Goal: Complete application form

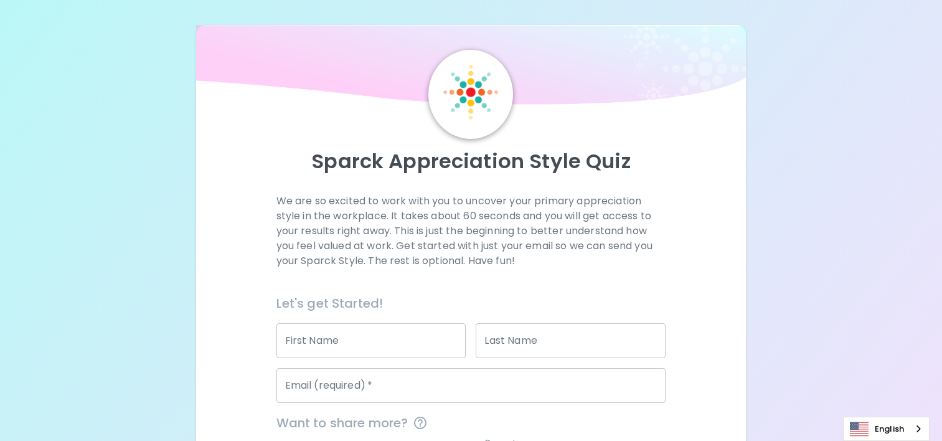
scroll to position [125, 0]
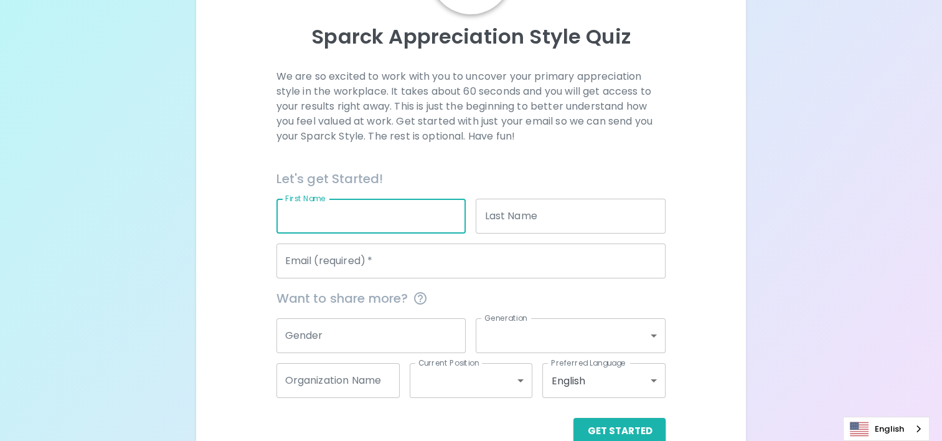
click at [391, 218] on input "First Name" at bounding box center [371, 216] width 190 height 35
type input "า"
type input "krisada"
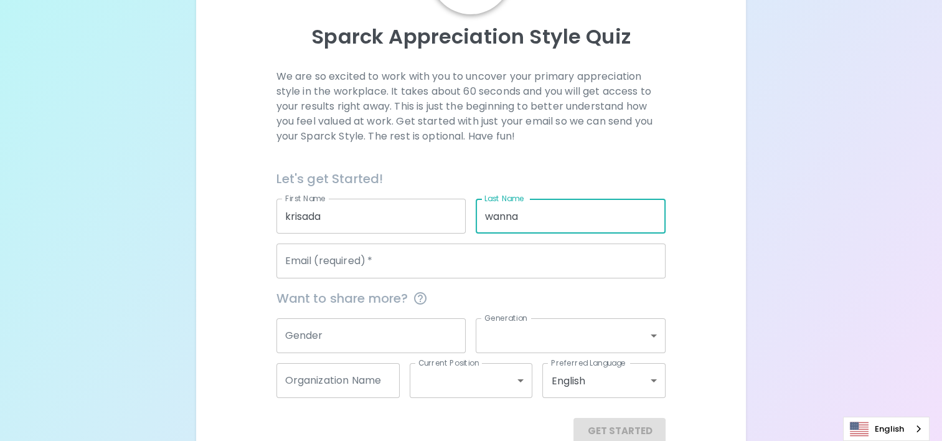
type input "Wannacherdchoo"
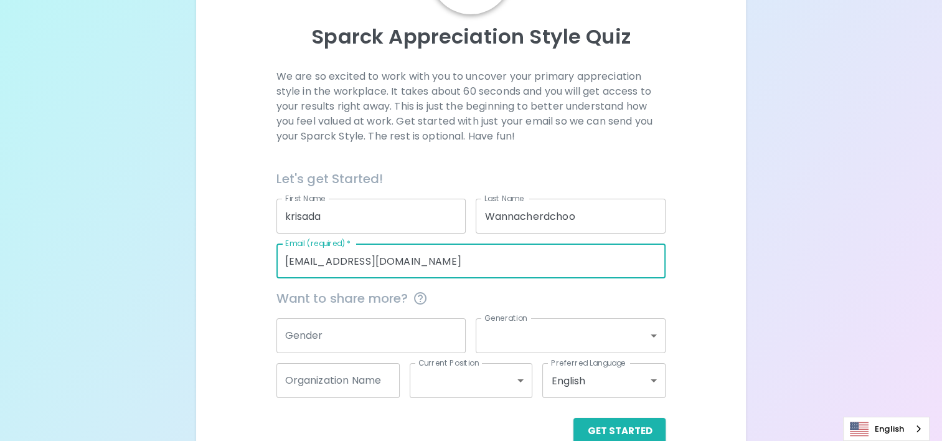
type input "[EMAIL_ADDRESS][DOMAIN_NAME]"
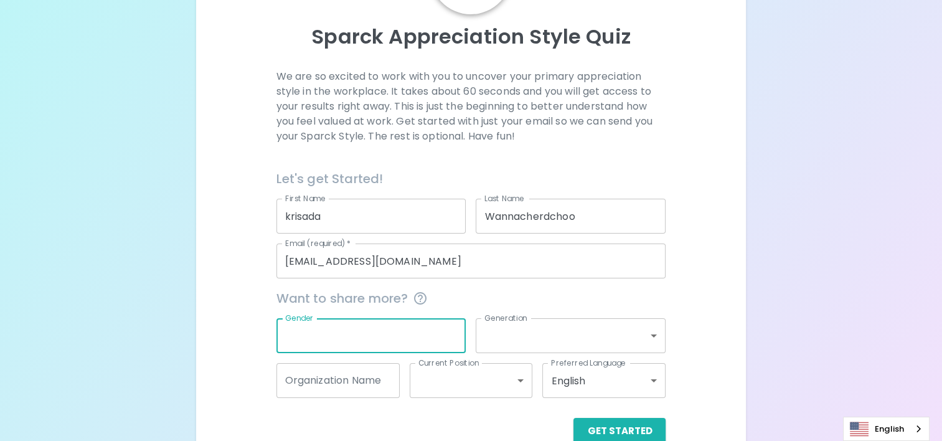
click at [374, 346] on input "Gender" at bounding box center [371, 335] width 190 height 35
type input "[DEMOGRAPHIC_DATA]"
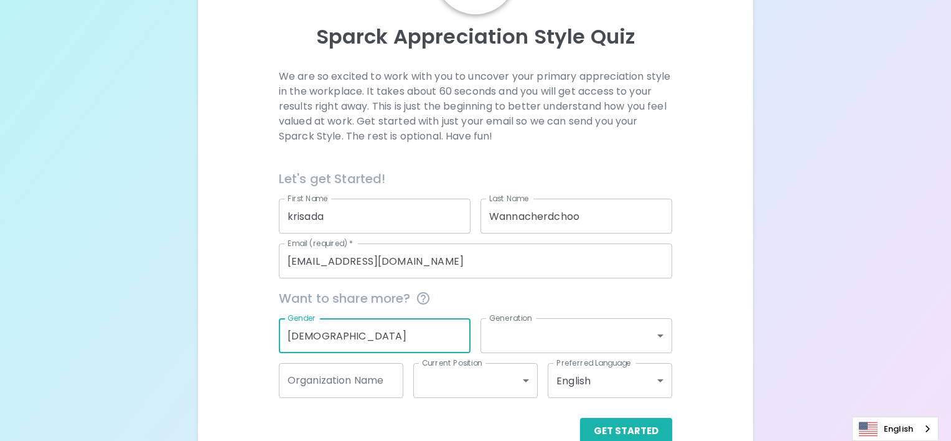
click at [509, 337] on body "Sparck Appreciation Style Quiz We are so excited to work with you to uncover yo…" at bounding box center [475, 171] width 951 height 593
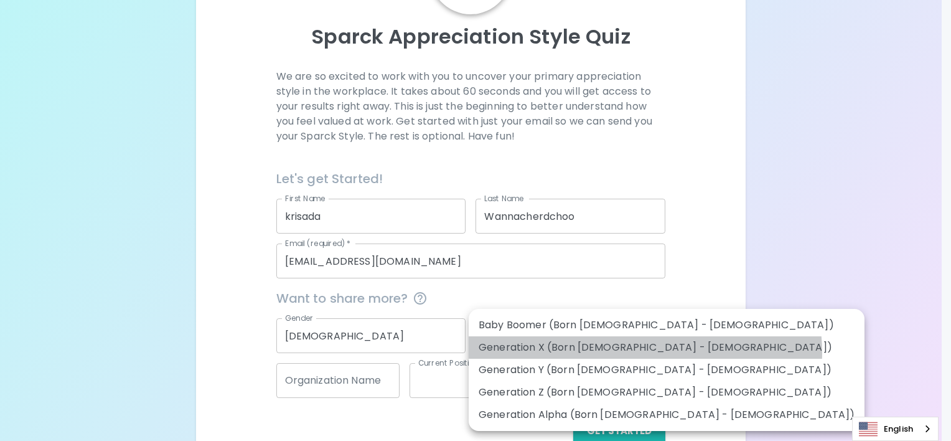
click at [645, 352] on li "Generation X (Born [DEMOGRAPHIC_DATA] - [DEMOGRAPHIC_DATA])" at bounding box center [667, 347] width 396 height 22
type input "generation_x"
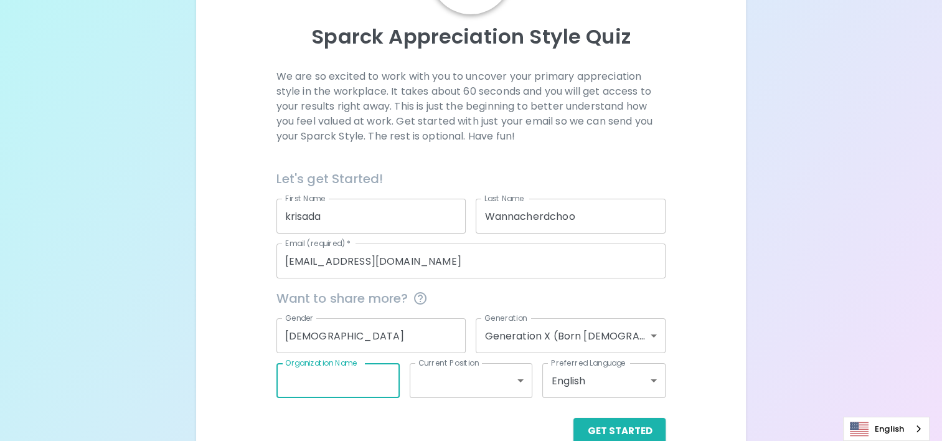
click at [338, 387] on input "Organization Name" at bounding box center [337, 380] width 123 height 35
type input "[PERSON_NAME]"
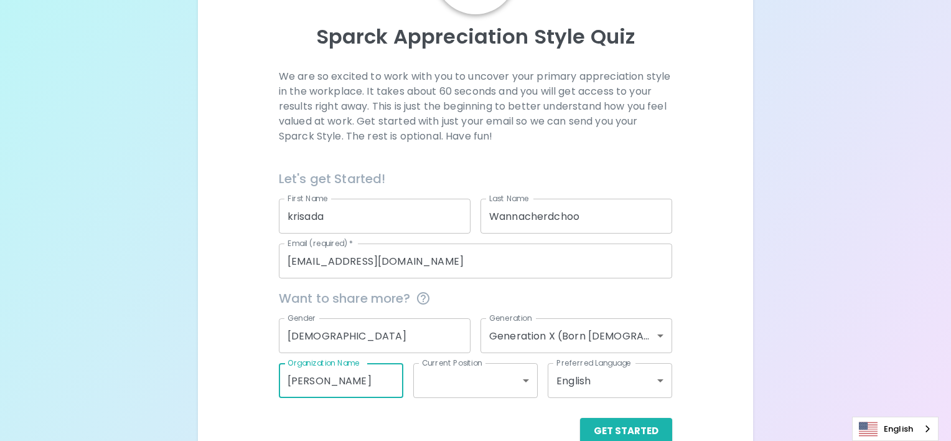
click at [463, 385] on body "Sparck Appreciation Style Quiz We are so excited to work with you to uncover yo…" at bounding box center [475, 171] width 951 height 593
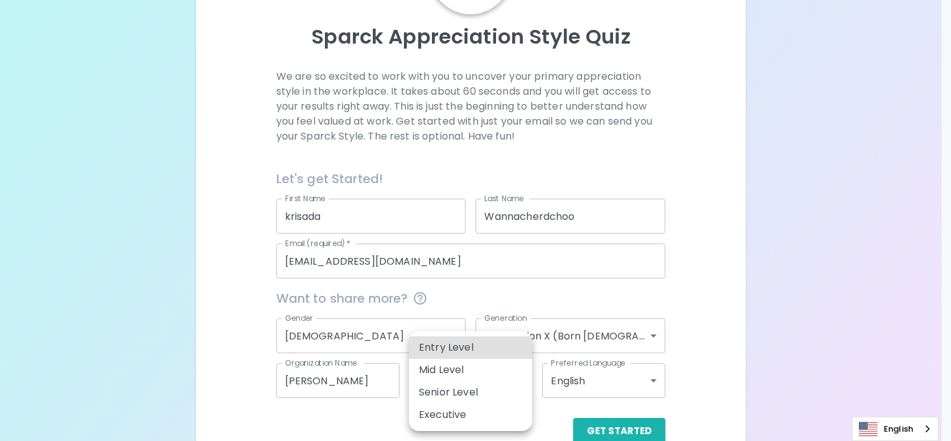
click at [478, 392] on li "Senior Level" at bounding box center [470, 392] width 123 height 22
type input "senior_level"
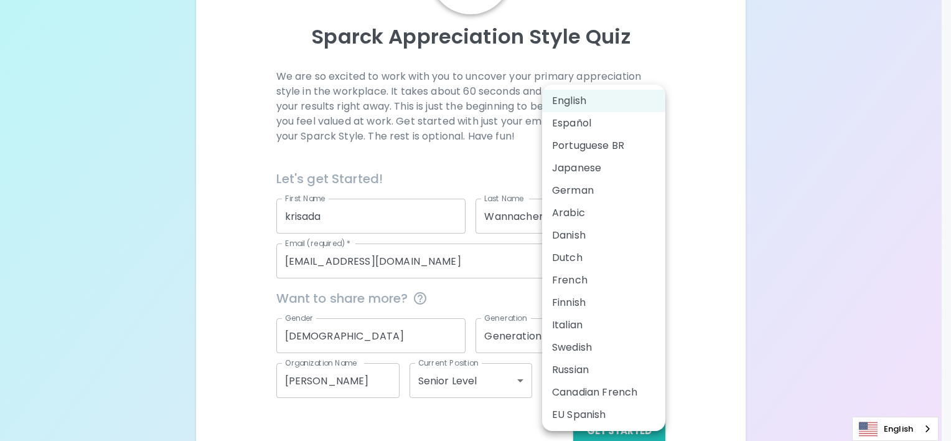
click at [600, 382] on body "Sparck Appreciation Style Quiz We are so excited to work with you to uncover yo…" at bounding box center [475, 171] width 951 height 593
click at [749, 318] on div at bounding box center [475, 220] width 951 height 441
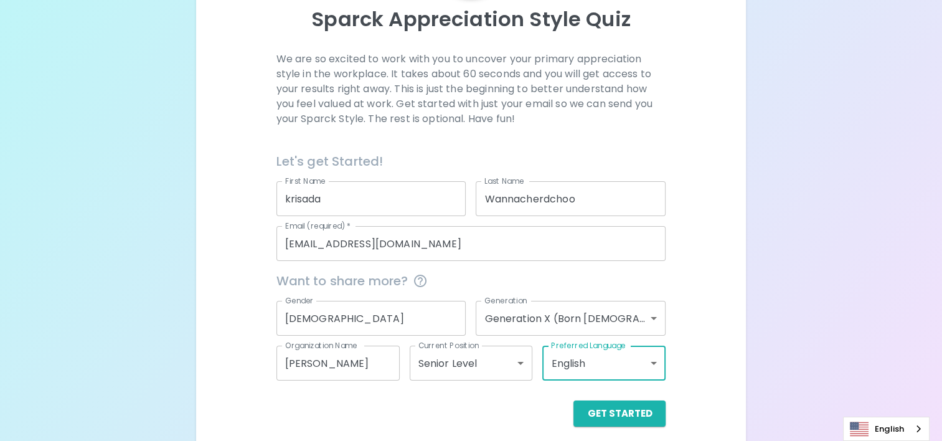
scroll to position [152, 0]
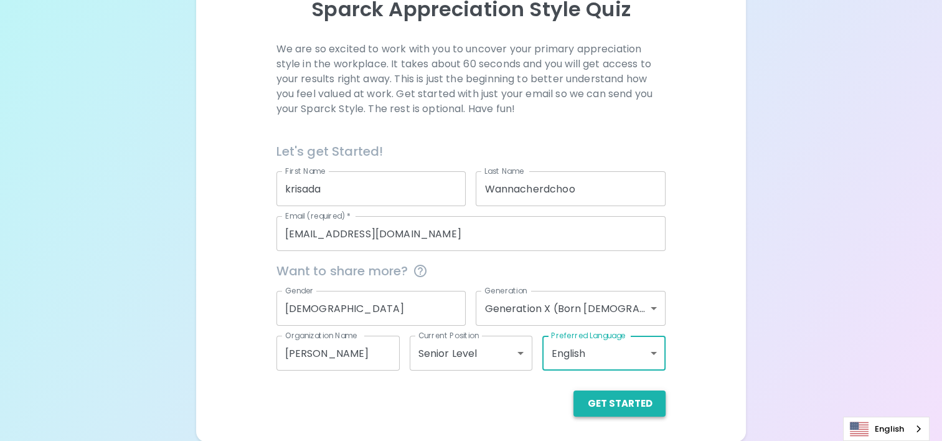
click at [648, 403] on button "Get Started" at bounding box center [619, 403] width 92 height 26
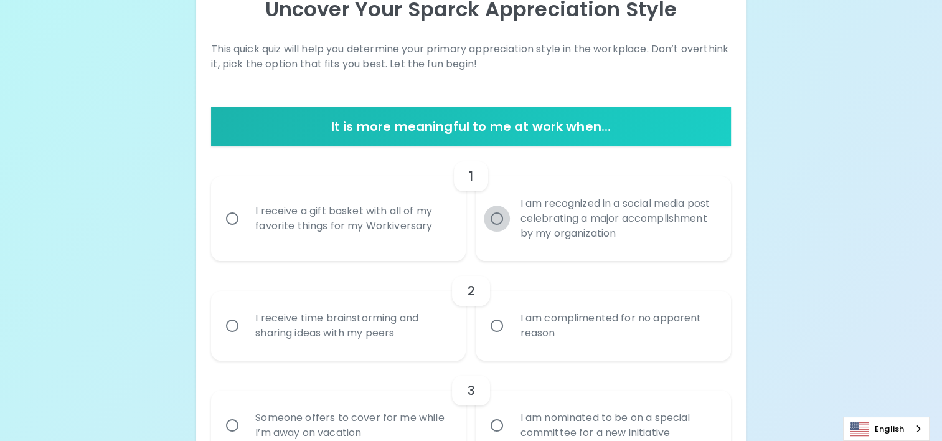
click at [502, 214] on input "I am recognized in a social media post celebrating a major accomplishment by my…" at bounding box center [497, 218] width 26 height 26
radio input "true"
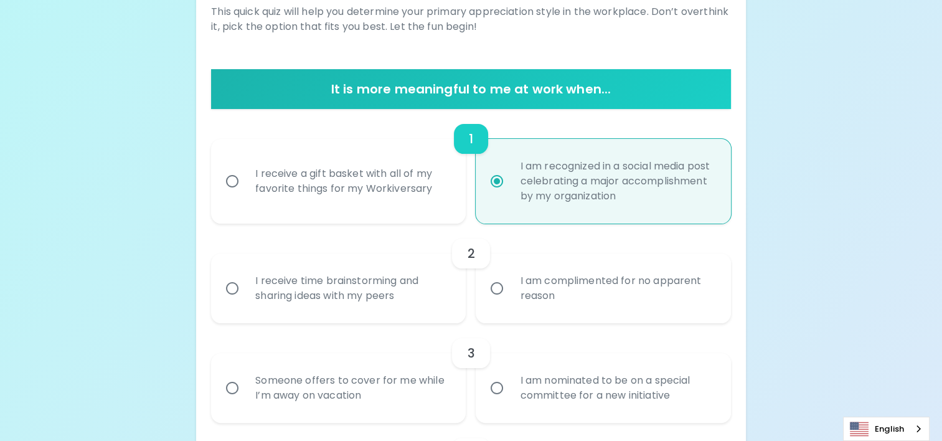
scroll to position [252, 0]
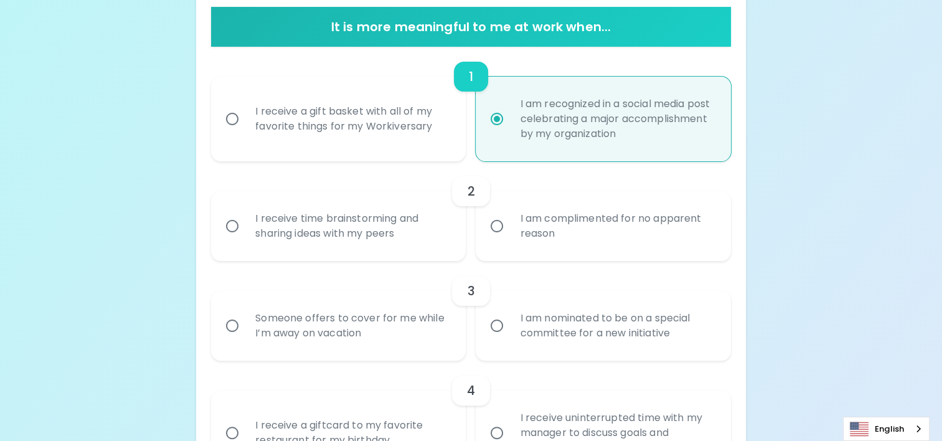
click at [229, 116] on input "I receive a gift basket with all of my favorite things for my Workiversary" at bounding box center [232, 119] width 26 height 26
radio input "true"
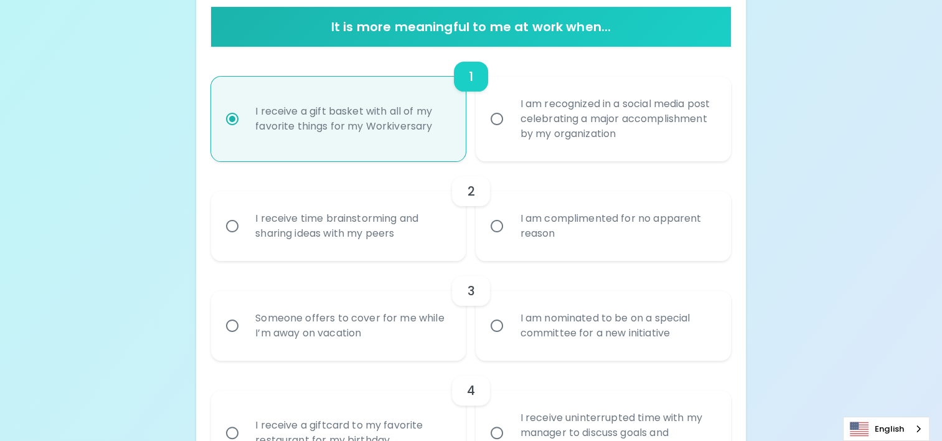
click at [232, 117] on input "I receive a gift basket with all of my favorite things for my Workiversary" at bounding box center [232, 119] width 26 height 26
click at [502, 115] on input "I am recognized in a social media post celebrating a major accomplishment by my…" at bounding box center [497, 119] width 26 height 26
radio input "true"
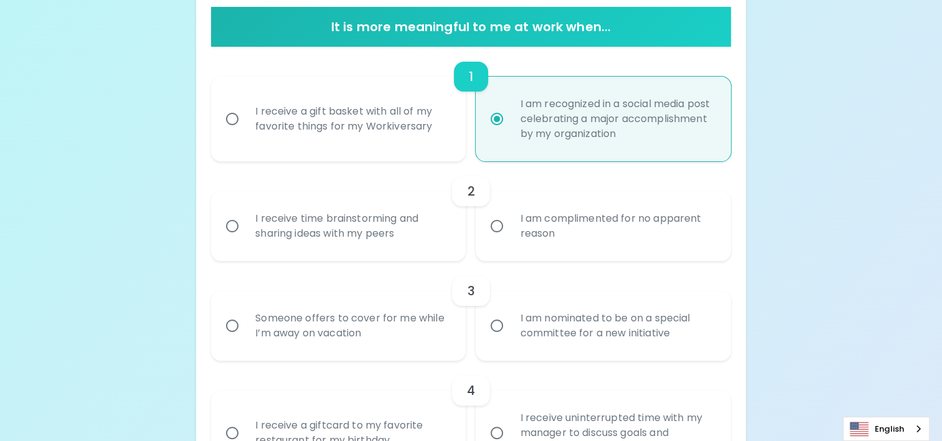
click at [224, 225] on input "I receive time brainstorming and sharing ideas with my peers" at bounding box center [232, 226] width 26 height 26
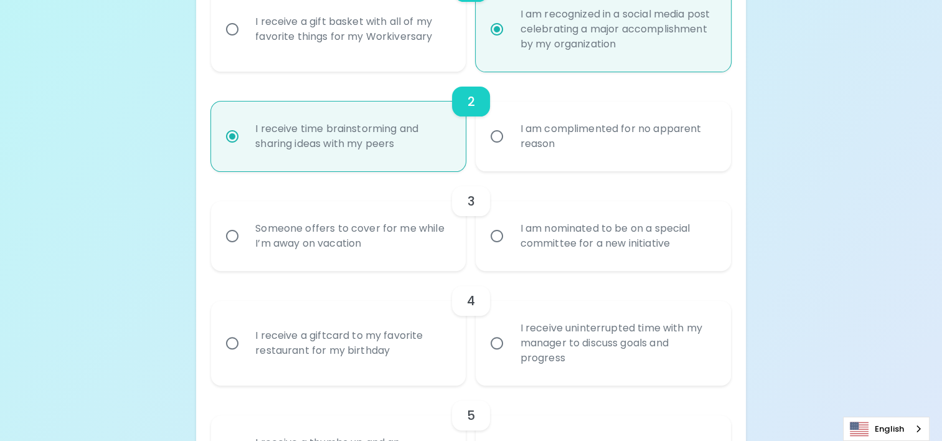
scroll to position [351, 0]
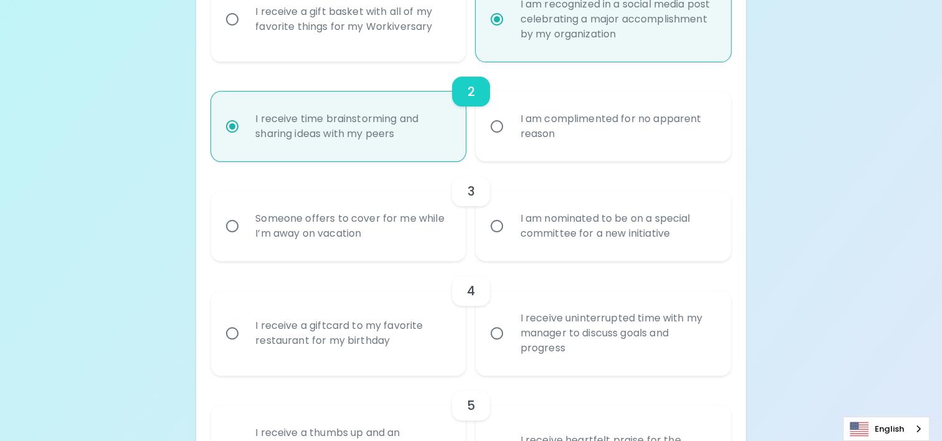
radio input "true"
drag, startPoint x: 498, startPoint y: 230, endPoint x: 793, endPoint y: 289, distance: 301.0
click at [498, 230] on input "I am nominated to be on a special committee for a new initiative" at bounding box center [497, 226] width 26 height 26
radio input "false"
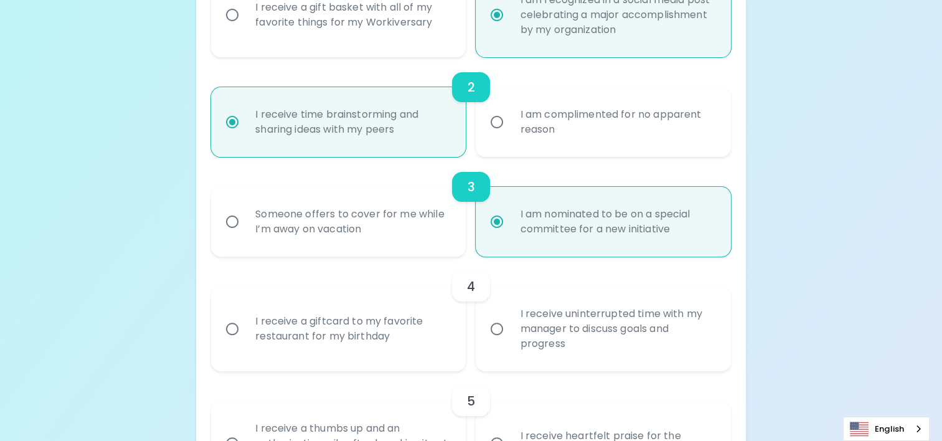
scroll to position [451, 0]
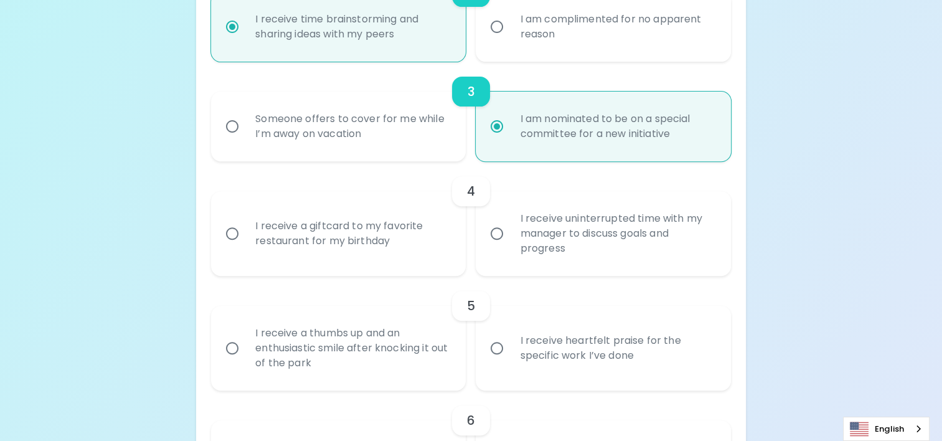
radio input "true"
click at [227, 230] on input "I receive a giftcard to my favorite restaurant for my birthday" at bounding box center [232, 233] width 26 height 26
radio input "false"
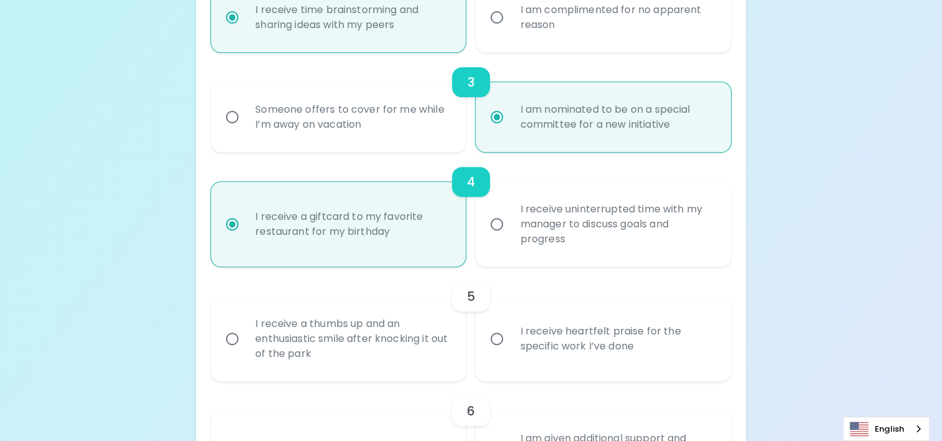
scroll to position [550, 0]
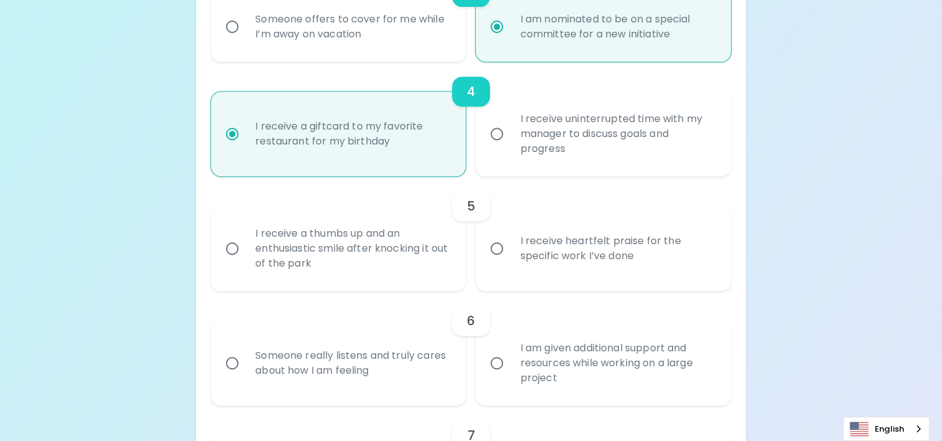
radio input "true"
click at [328, 255] on div "I receive a thumbs up and an enthusiastic smile after knocking it out of the pa…" at bounding box center [352, 248] width 214 height 75
click at [245, 255] on input "I receive a thumbs up and an enthusiastic smile after knocking it out of the pa…" at bounding box center [232, 248] width 26 height 26
radio input "false"
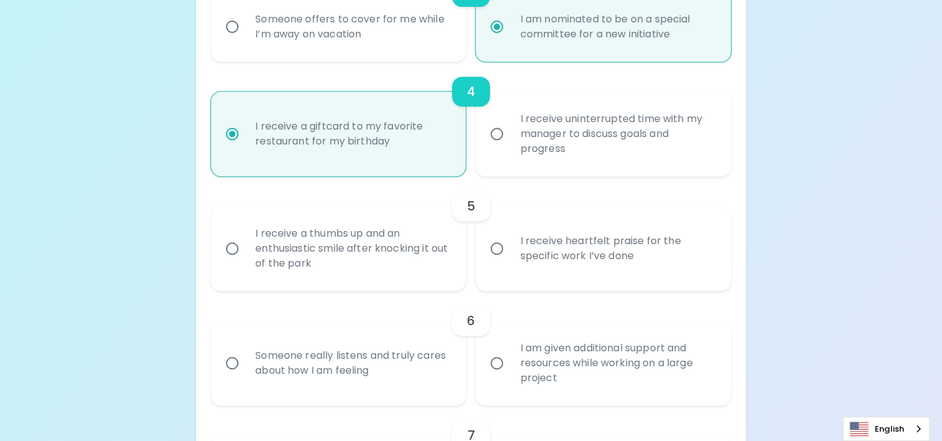
radio input "false"
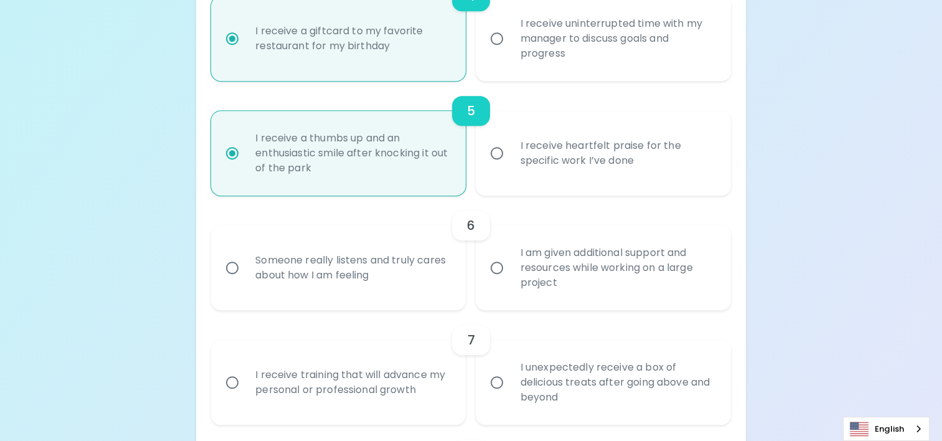
scroll to position [650, 0]
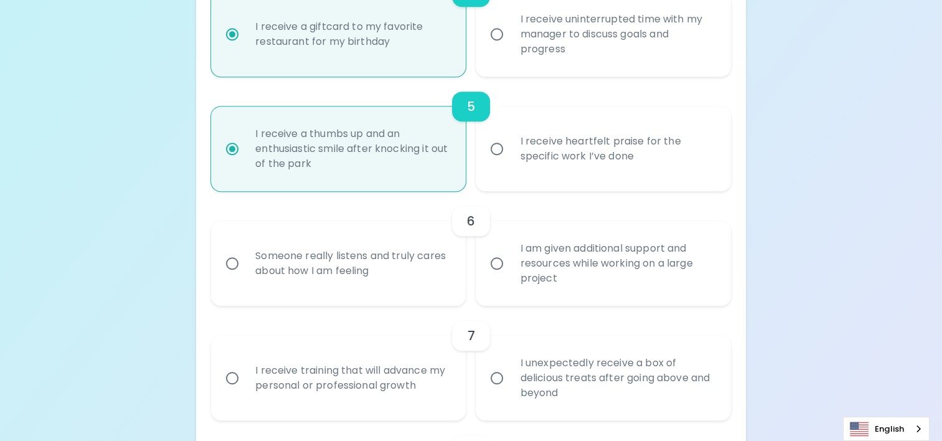
radio input "true"
click at [531, 263] on div "I am given additional support and resources while working on a large project" at bounding box center [617, 263] width 214 height 75
click at [510, 263] on input "I am given additional support and resources while working on a large project" at bounding box center [497, 263] width 26 height 26
radio input "false"
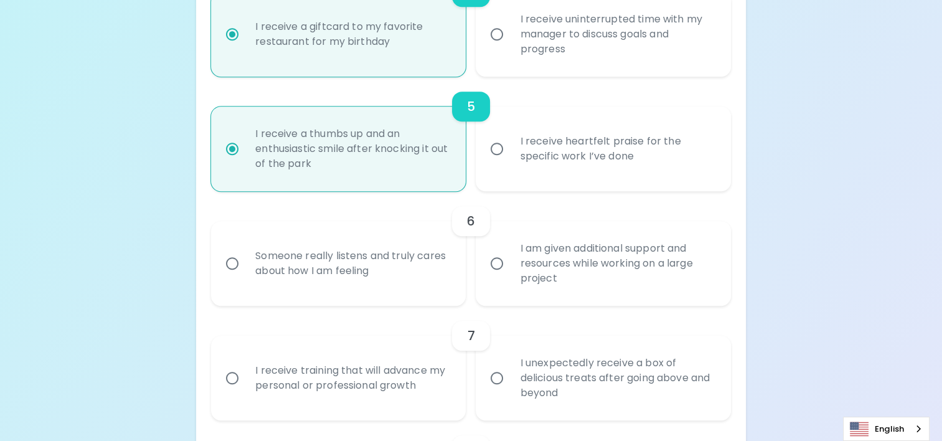
radio input "false"
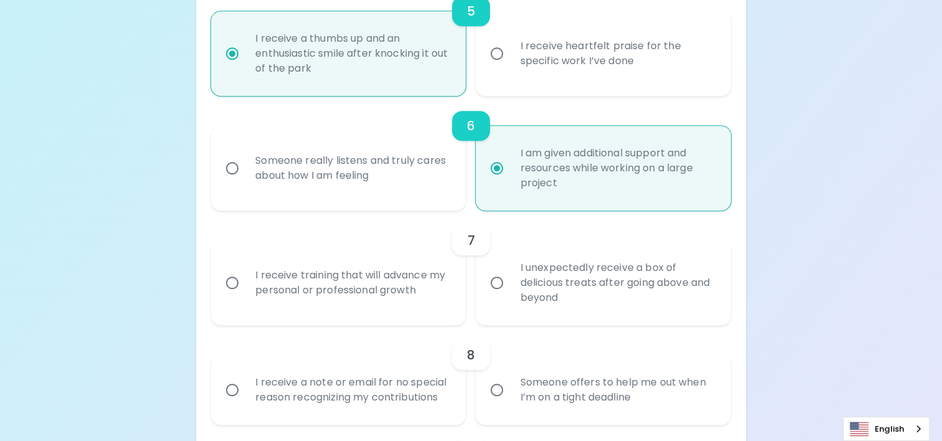
scroll to position [750, 0]
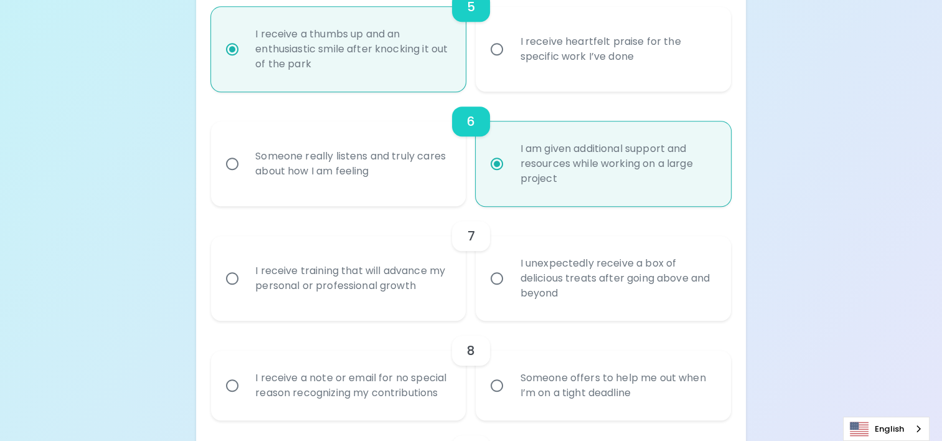
radio input "true"
click at [237, 282] on input "I receive training that will advance my personal or professional growth" at bounding box center [232, 278] width 26 height 26
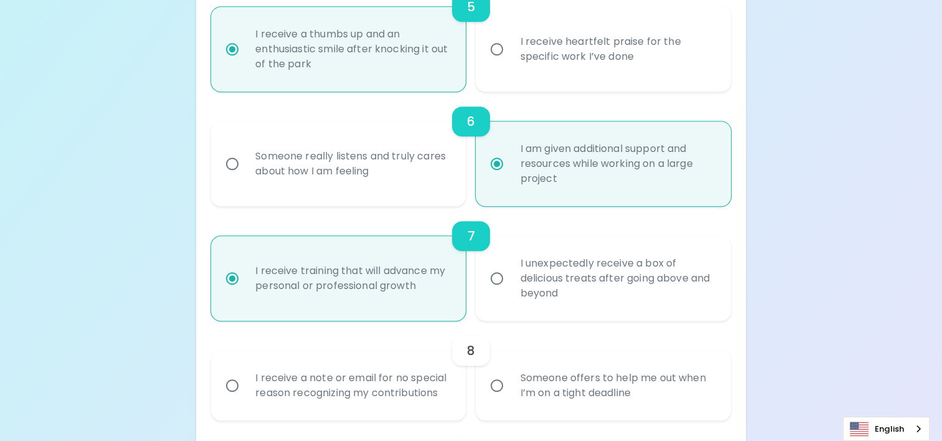
radio input "false"
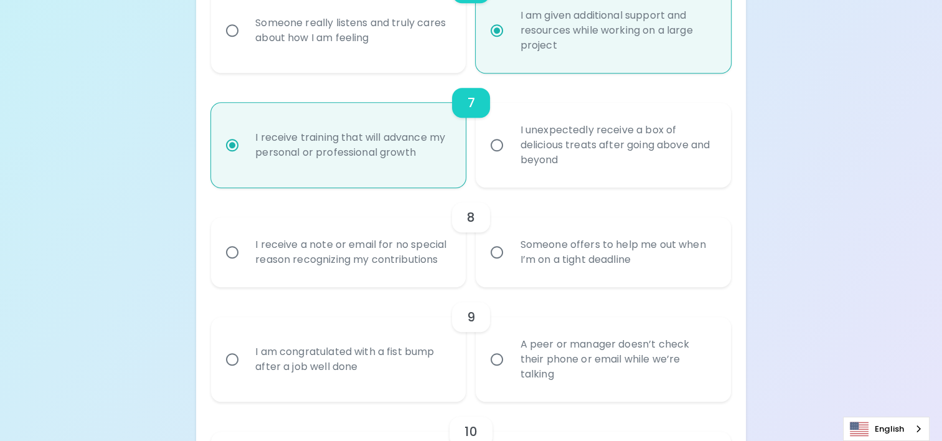
scroll to position [912, 0]
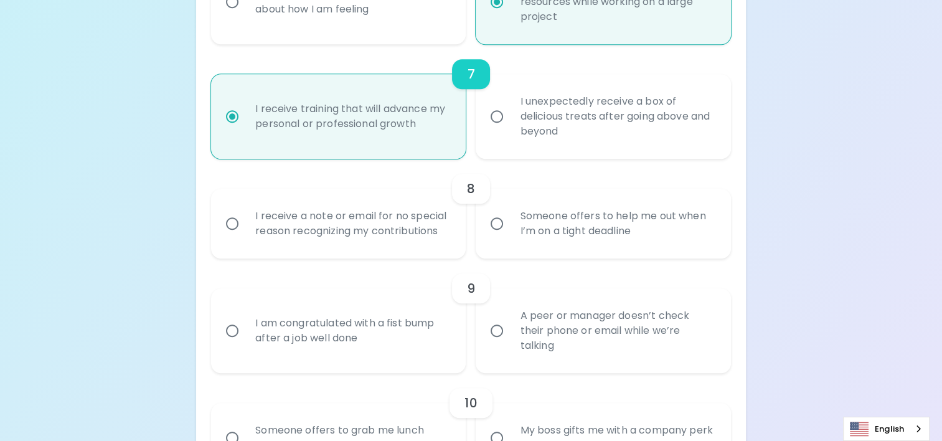
radio input "true"
click at [497, 224] on input "Someone offers to help me out when I’m on a tight deadline" at bounding box center [497, 223] width 26 height 26
radio input "false"
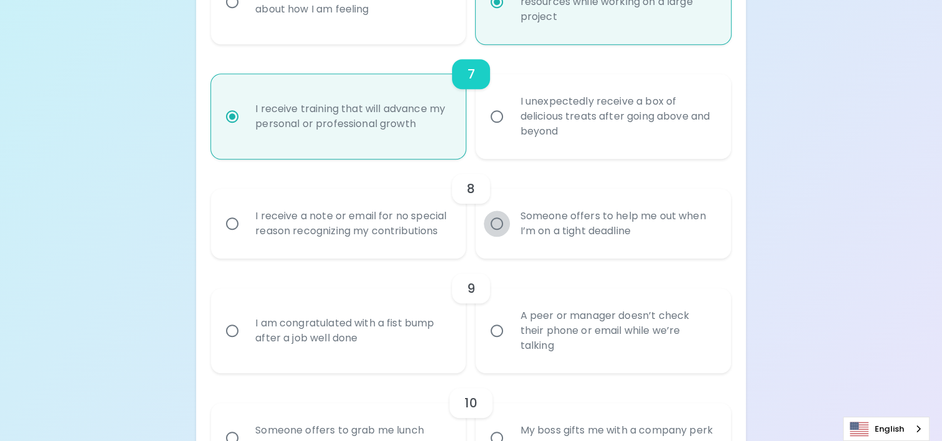
radio input "false"
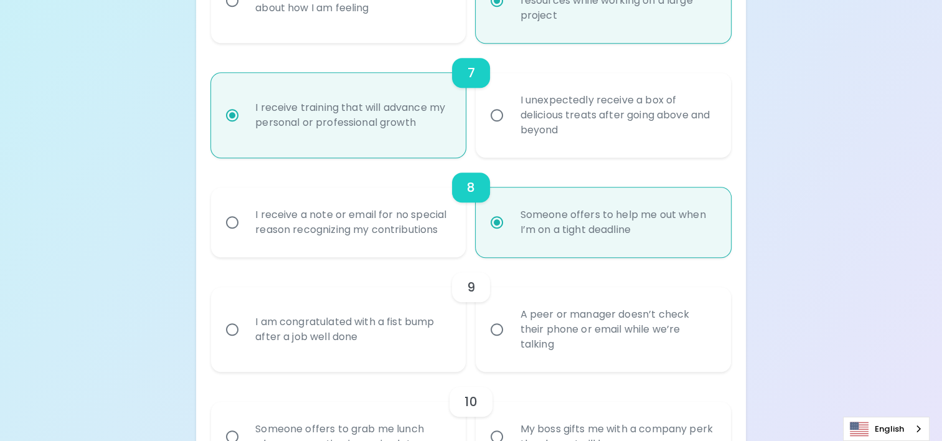
scroll to position [1011, 0]
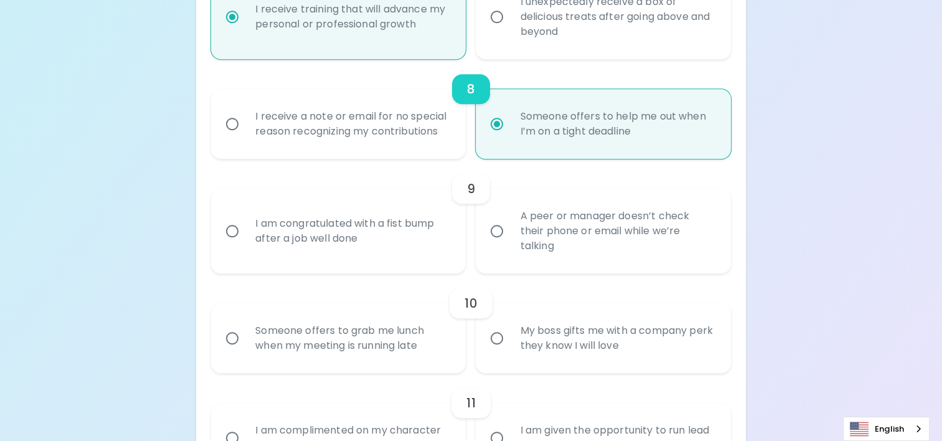
radio input "true"
drag, startPoint x: 233, startPoint y: 225, endPoint x: 233, endPoint y: 232, distance: 6.9
click at [233, 224] on input "I am congratulated with a fist bump after a job well done" at bounding box center [232, 231] width 26 height 26
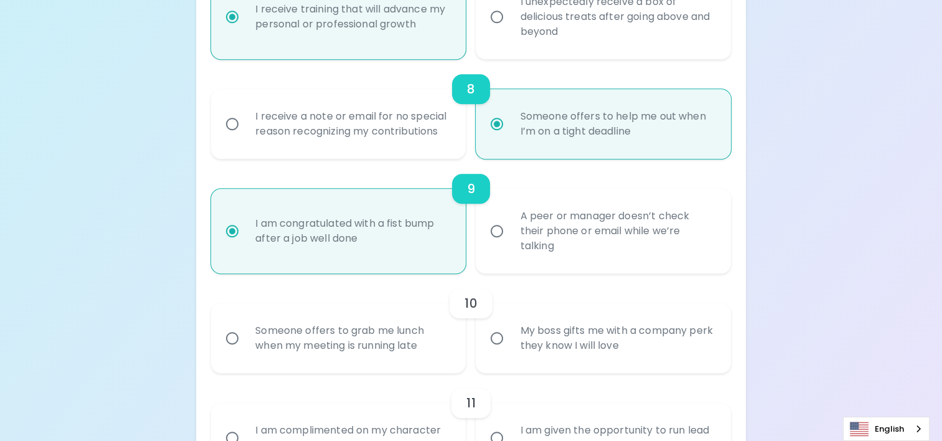
radio input "false"
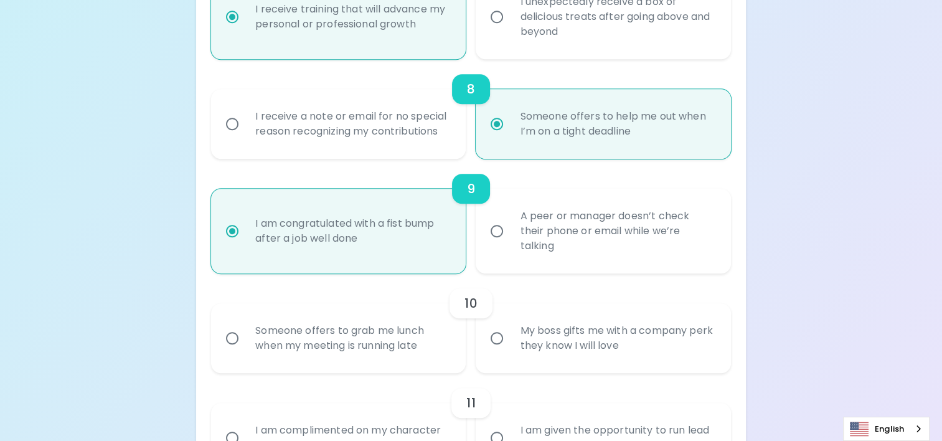
radio input "false"
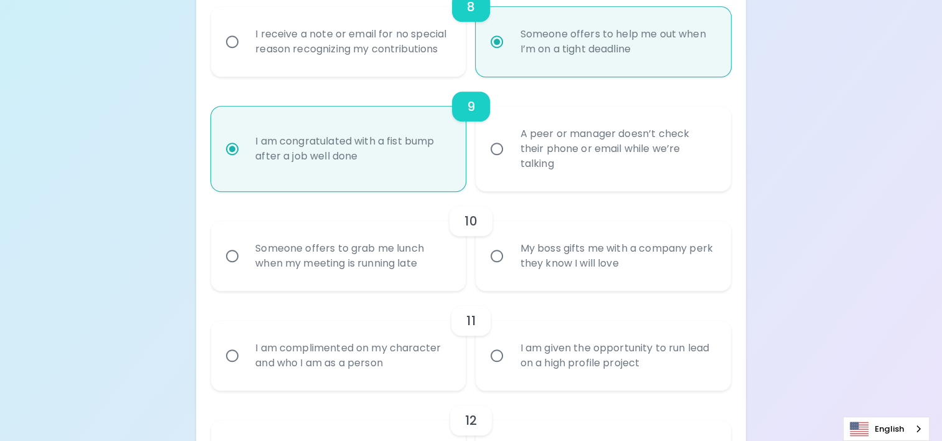
scroll to position [1111, 0]
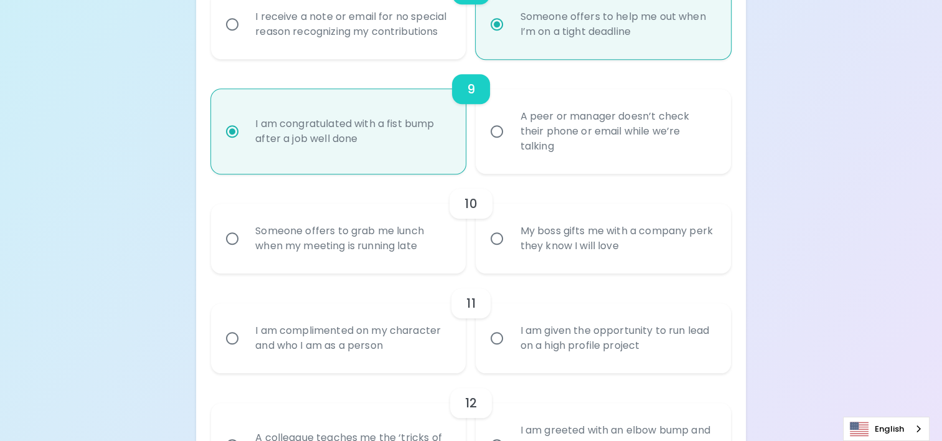
radio input "true"
click at [496, 239] on input "My boss gifts me with a company perk they know I will love" at bounding box center [497, 238] width 26 height 26
radio input "false"
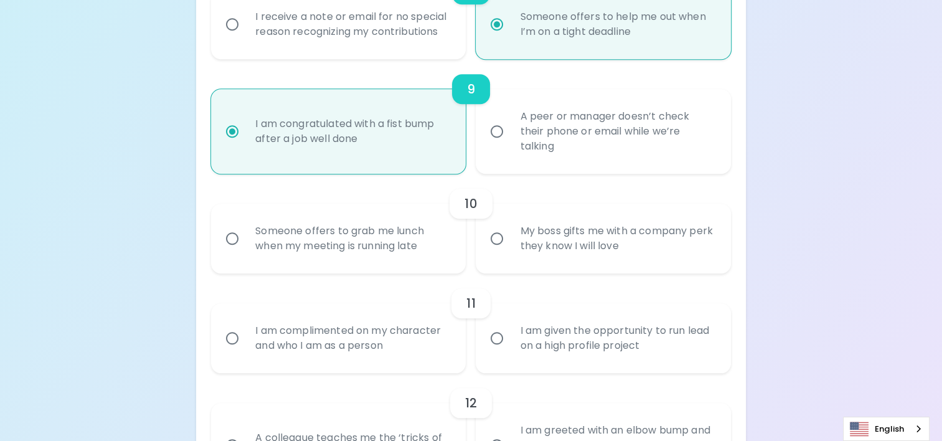
radio input "false"
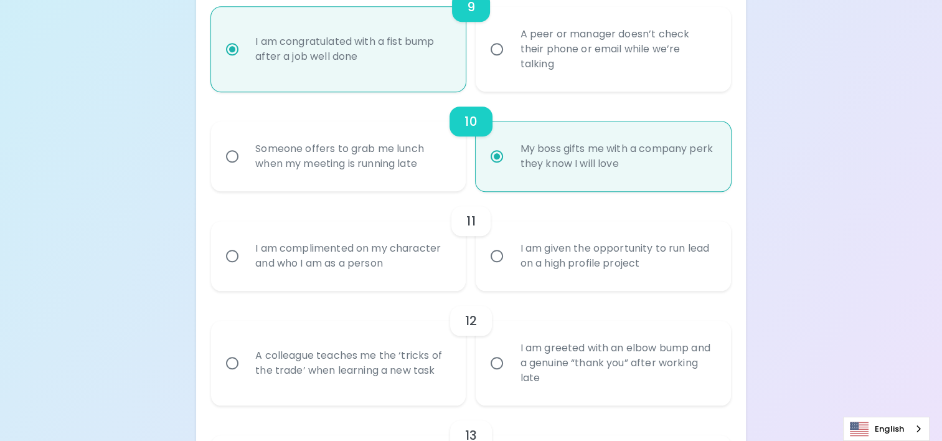
scroll to position [1210, 0]
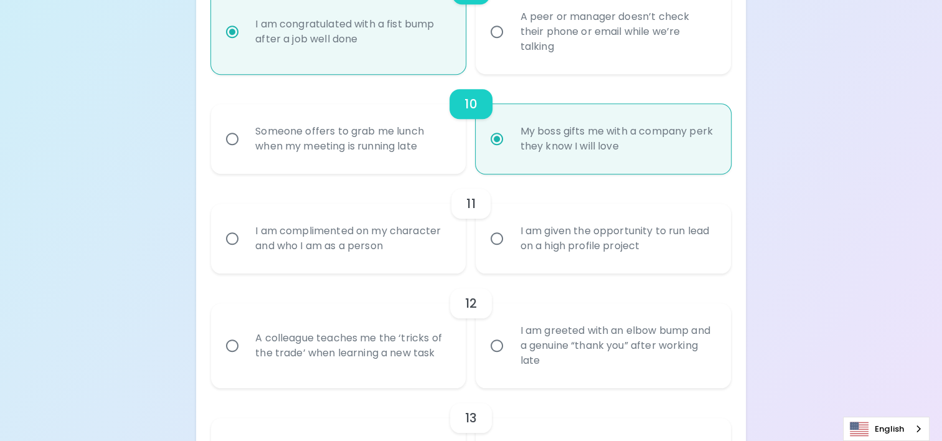
radio input "true"
click at [499, 241] on input "I am given the opportunity to run lead on a high profile project" at bounding box center [497, 238] width 26 height 26
radio input "false"
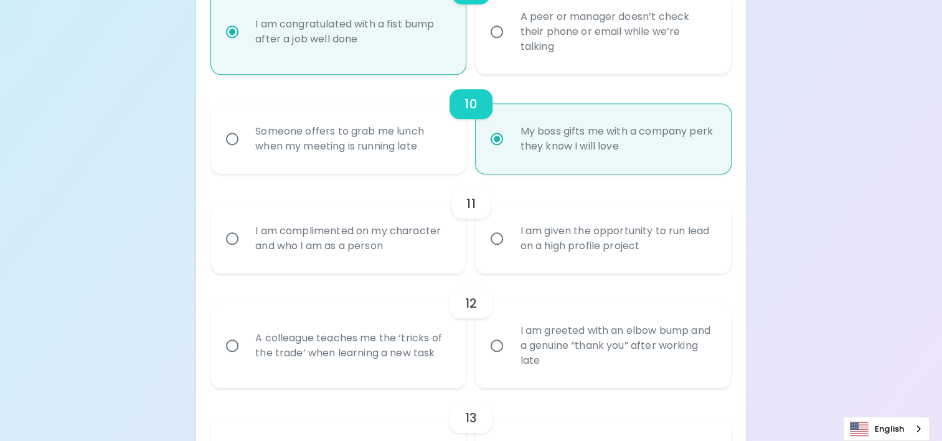
radio input "false"
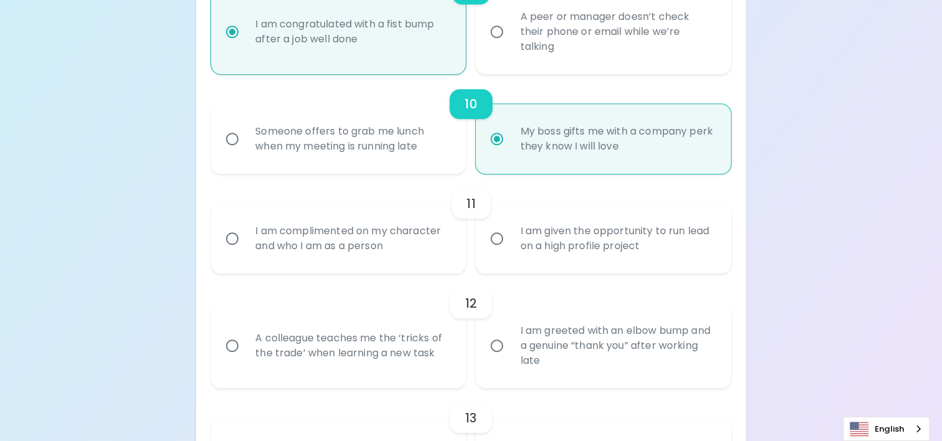
radio input "false"
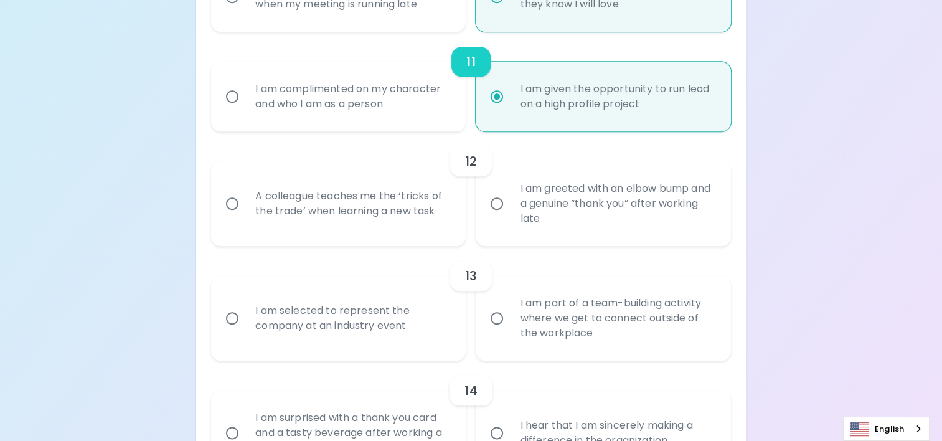
scroll to position [1312, 0]
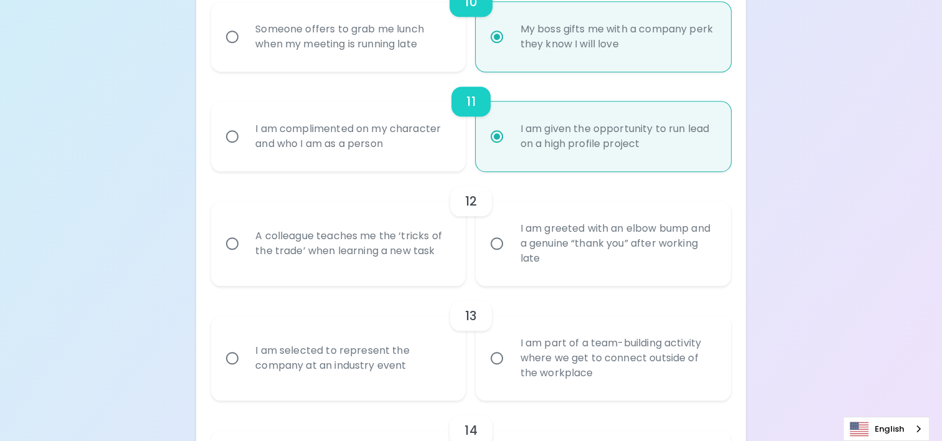
radio input "true"
click at [499, 244] on input "I am greeted with an elbow bump and a genuine “thank you” after working late" at bounding box center [497, 243] width 26 height 26
radio input "false"
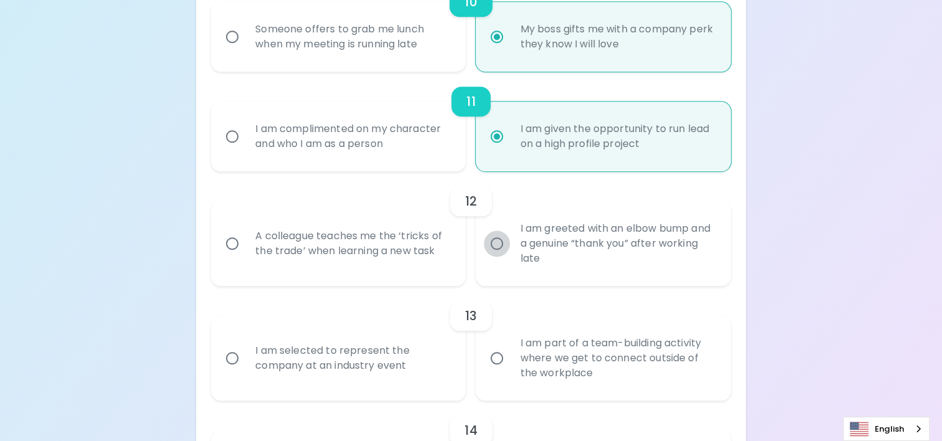
radio input "false"
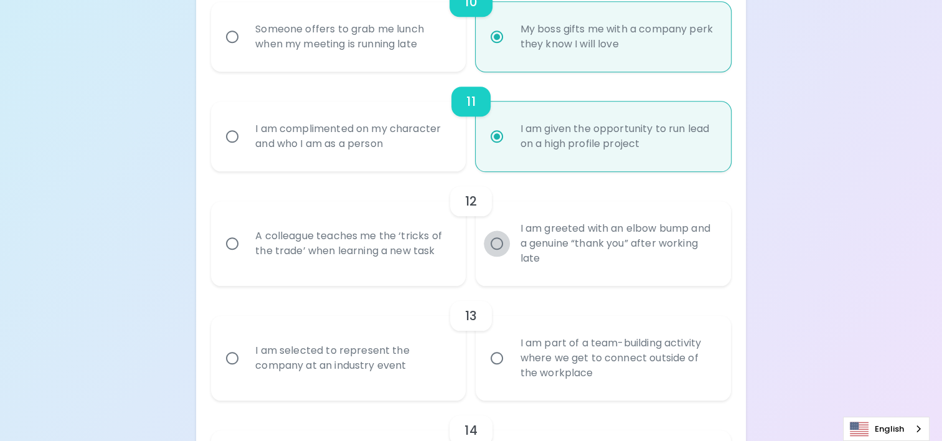
radio input "false"
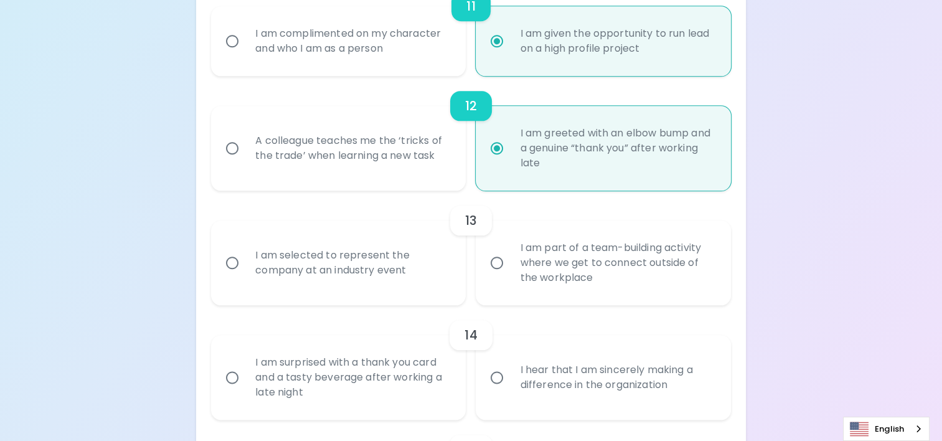
scroll to position [1412, 0]
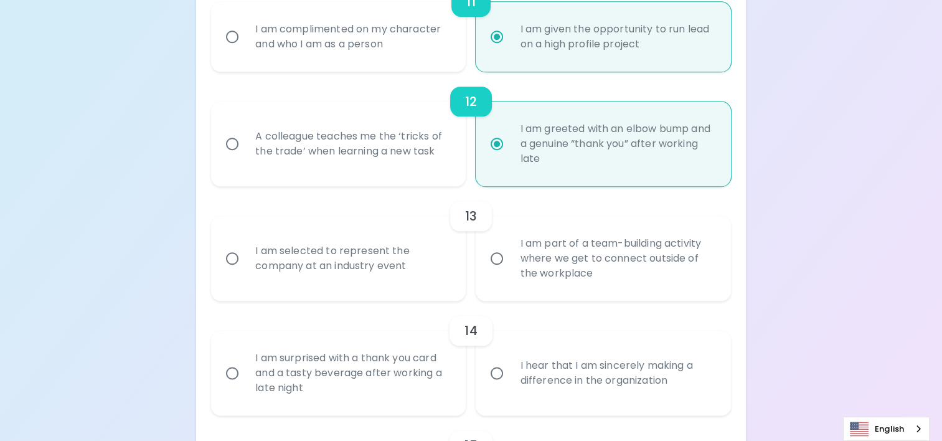
radio input "true"
click at [239, 258] on input "I am selected to represent the company at an industry event" at bounding box center [232, 258] width 26 height 26
radio input "false"
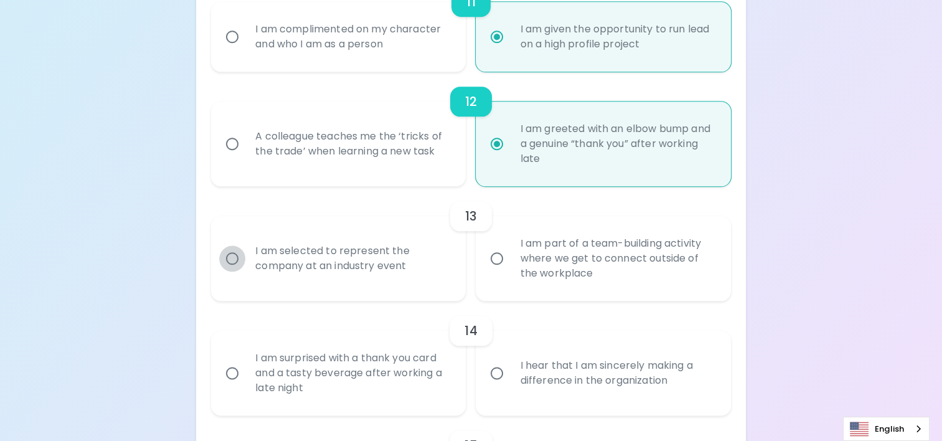
radio input "false"
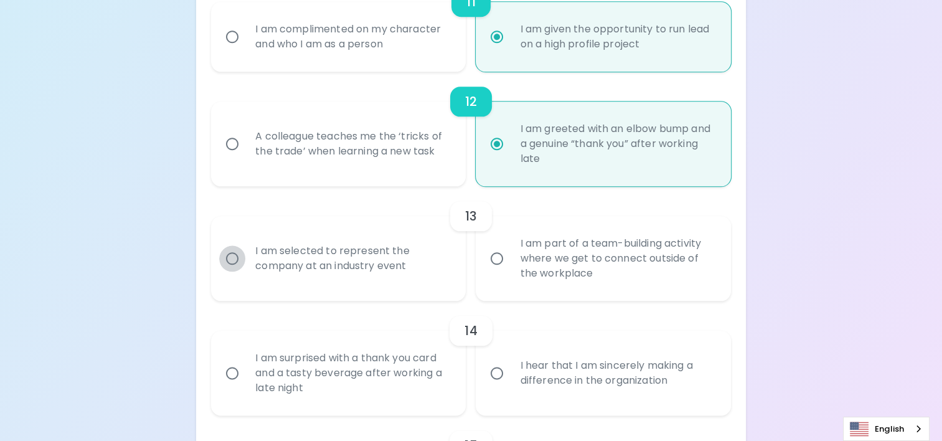
radio input "false"
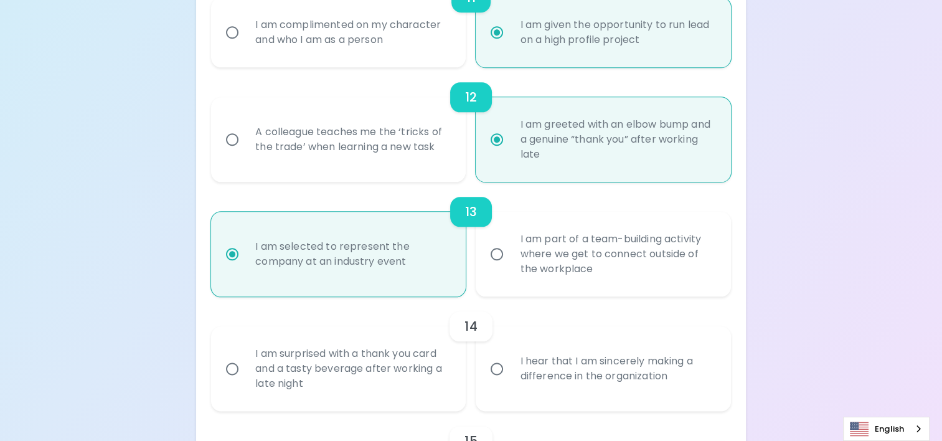
scroll to position [1512, 0]
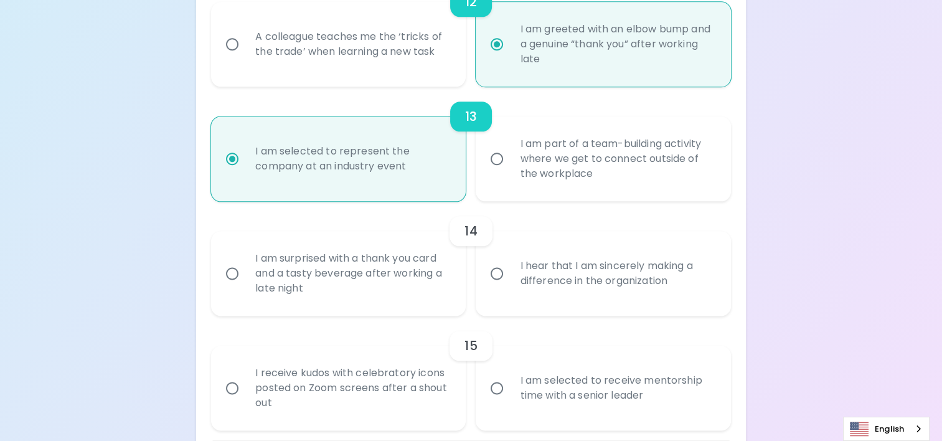
radio input "true"
click at [497, 275] on input "I hear that I am sincerely making a difference in the organization" at bounding box center [497, 273] width 26 height 26
radio input "false"
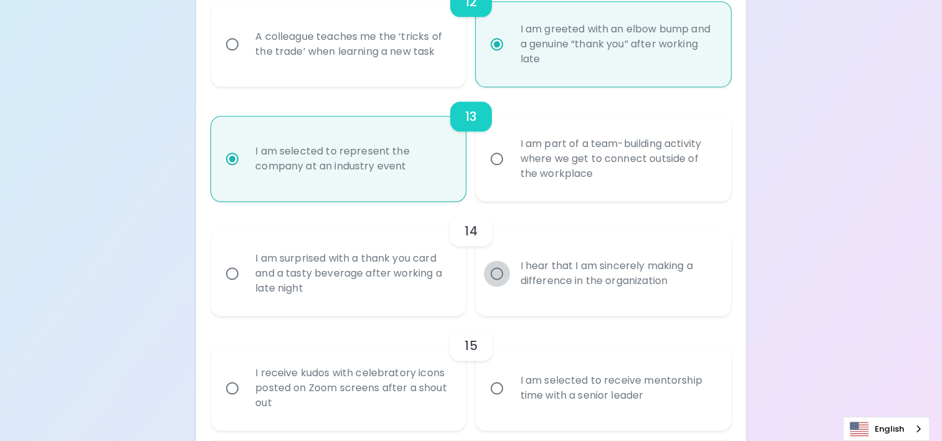
radio input "false"
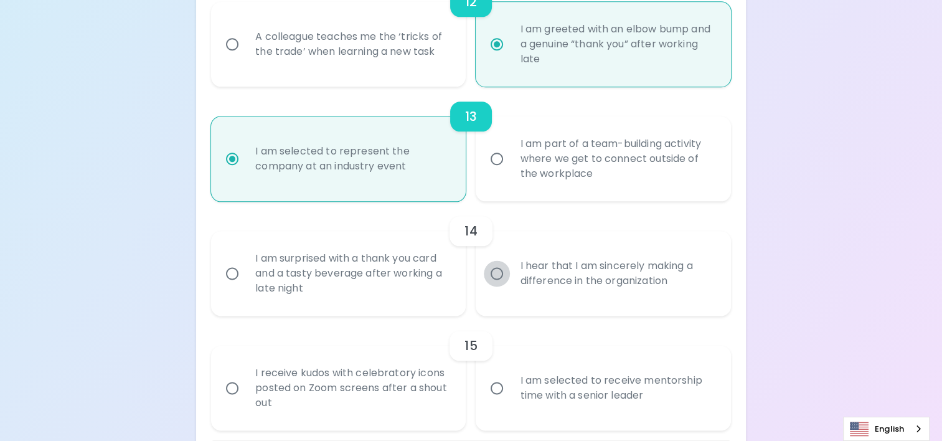
radio input "false"
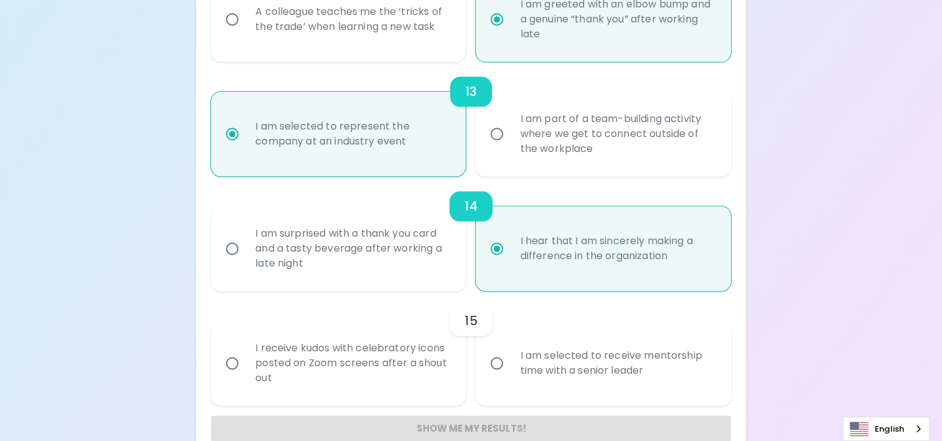
scroll to position [1562, 0]
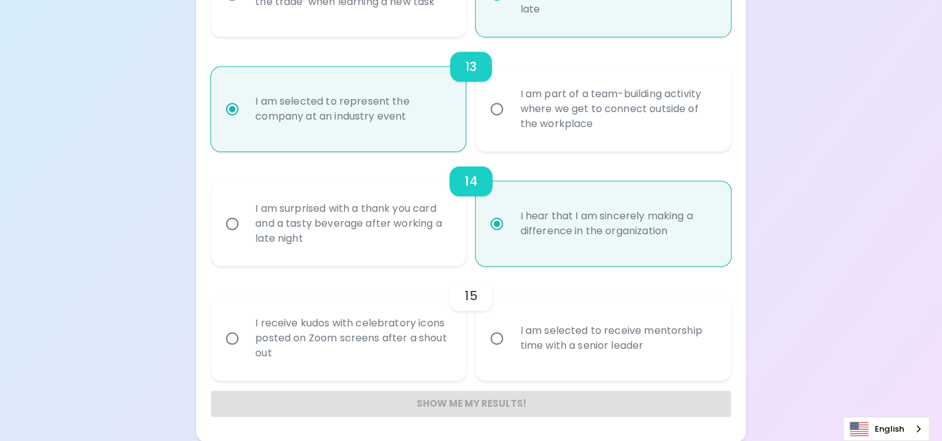
radio input "true"
drag, startPoint x: 227, startPoint y: 335, endPoint x: 265, endPoint y: 342, distance: 38.7
click at [231, 335] on input "I receive kudos with celebratory icons posted on Zoom screens after a shout out" at bounding box center [232, 338] width 26 height 26
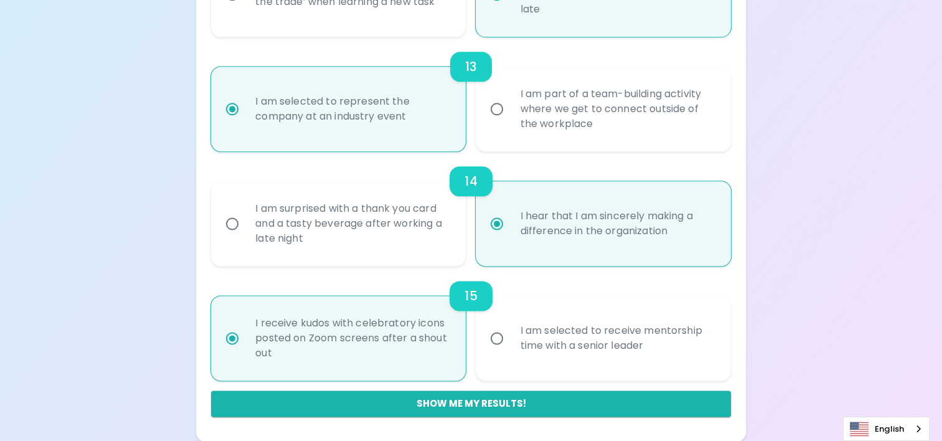
radio input "false"
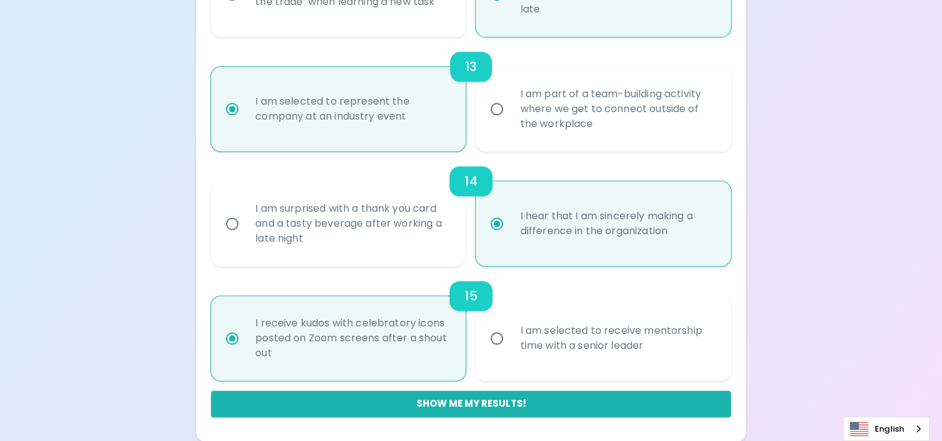
radio input "false"
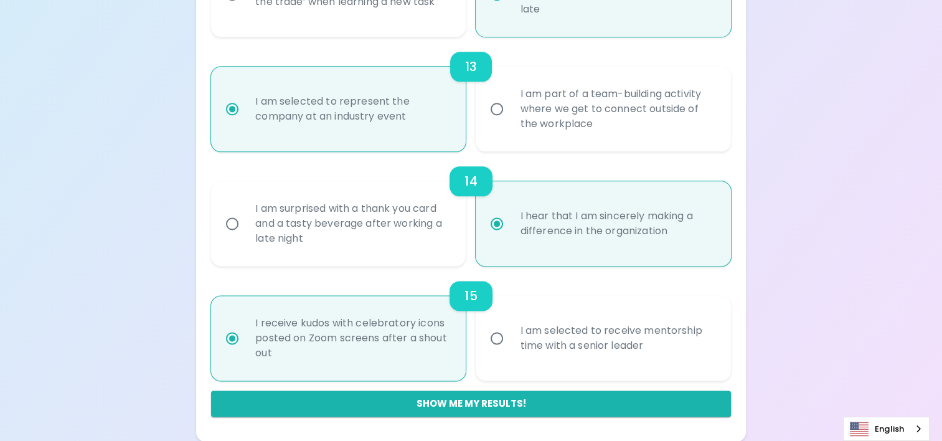
radio input "false"
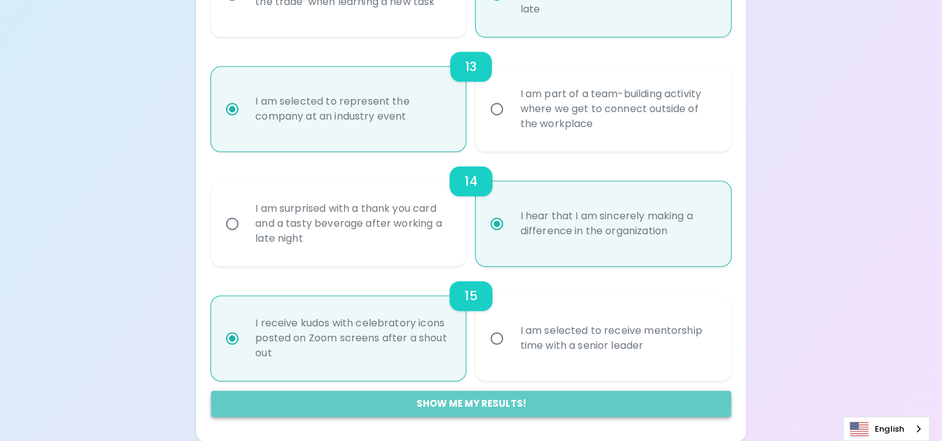
radio input "true"
drag, startPoint x: 501, startPoint y: 404, endPoint x: 670, endPoint y: 392, distance: 169.8
click at [506, 404] on button "Show me my results!" at bounding box center [471, 403] width 520 height 26
radio input "false"
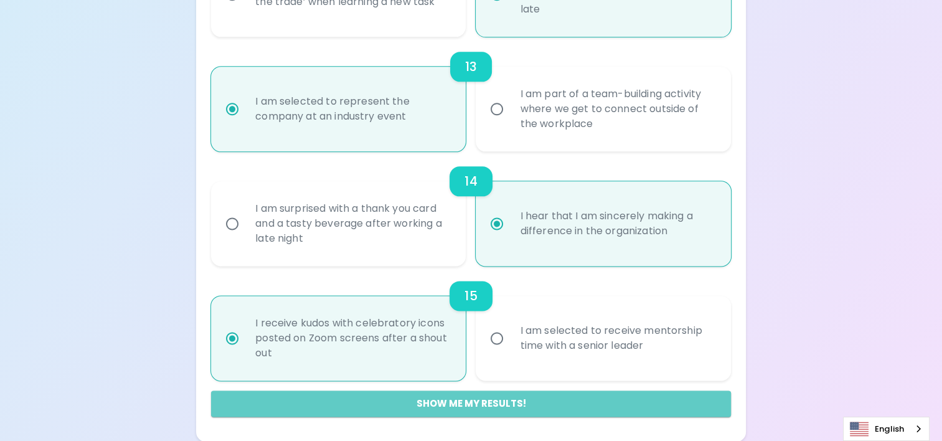
radio input "false"
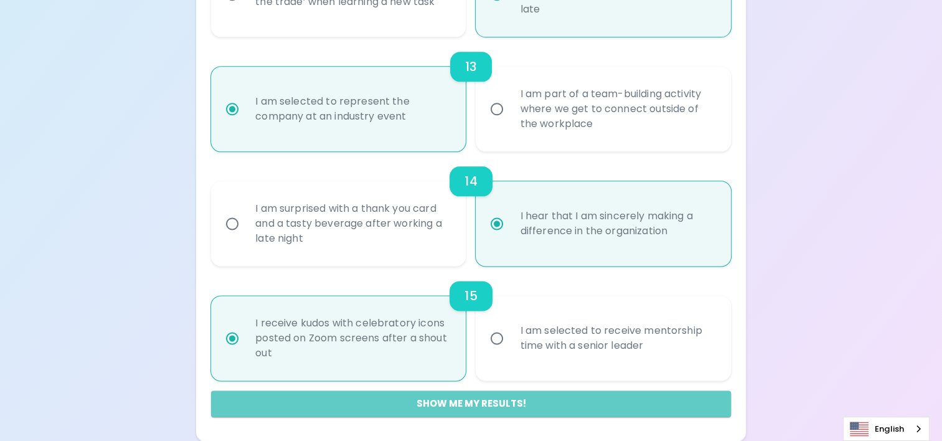
radio input "false"
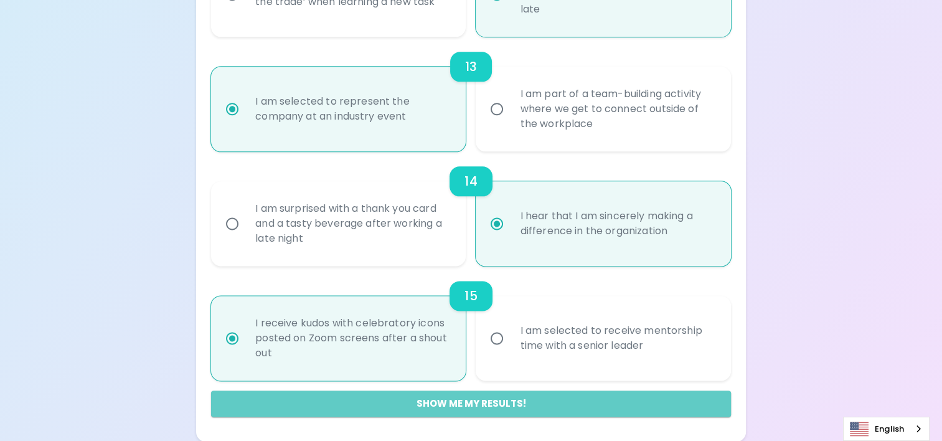
radio input "false"
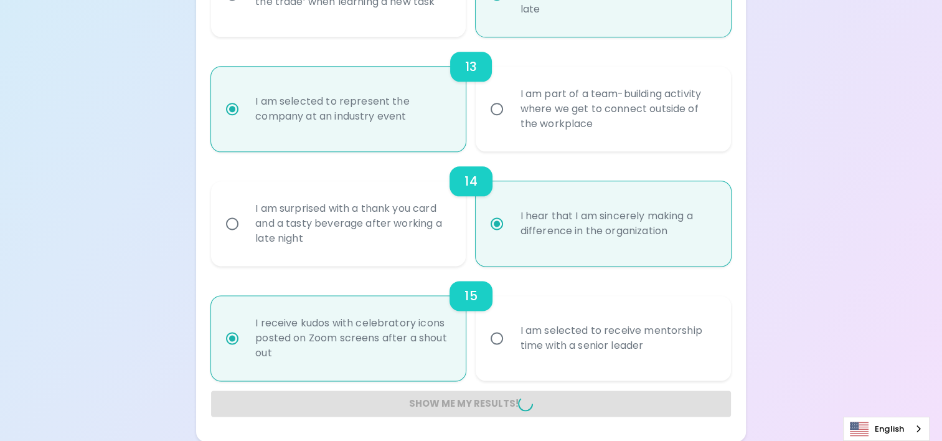
radio input "false"
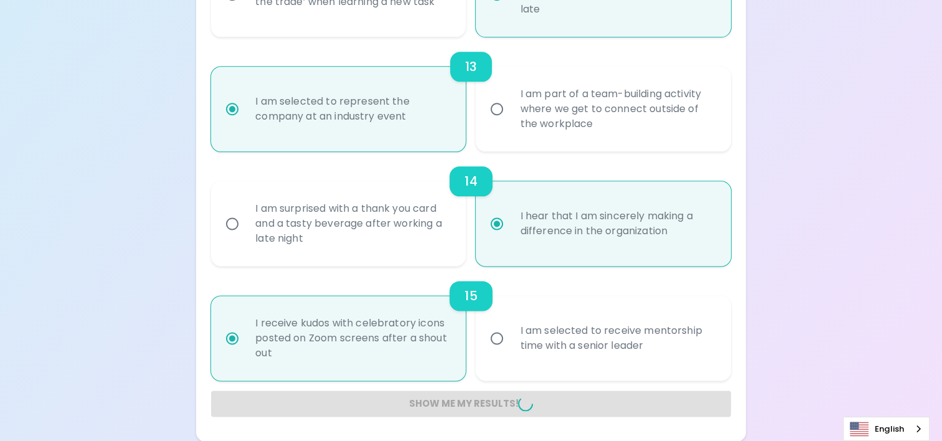
radio input "false"
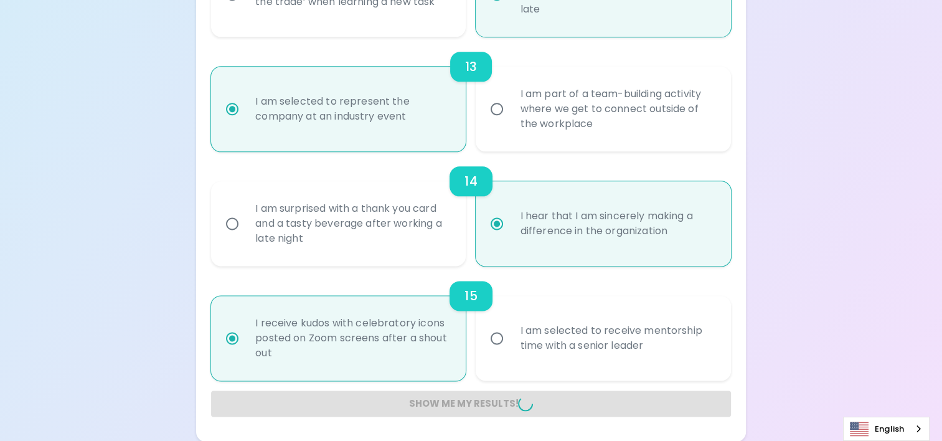
radio input "false"
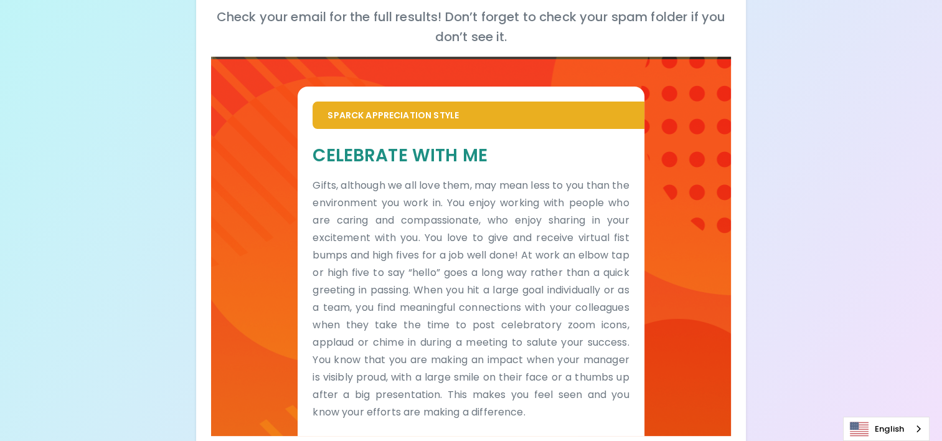
scroll to position [239, 0]
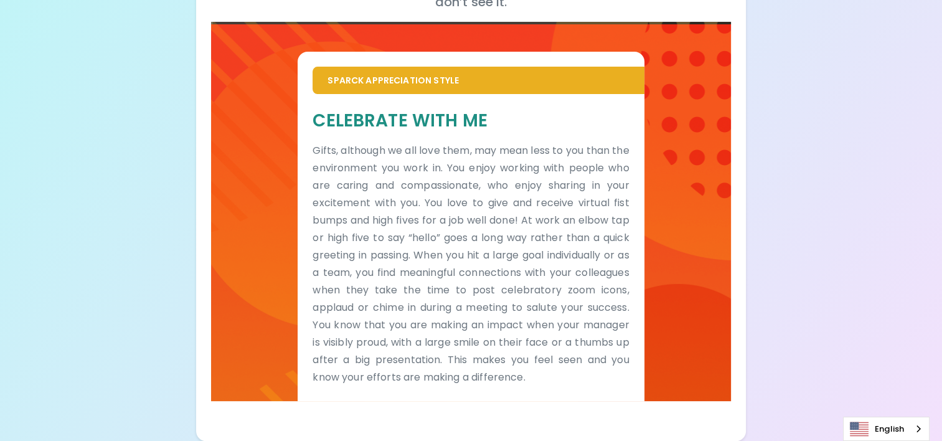
click at [853, 273] on div "Your Sparck Appreciation Style Results Check your email for the full results! D…" at bounding box center [471, 109] width 942 height 662
